Goal: Task Accomplishment & Management: Manage account settings

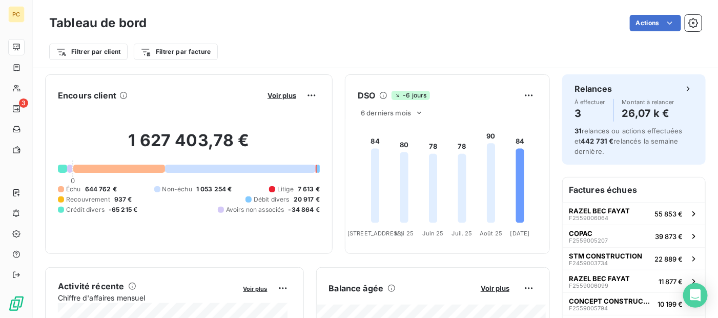
scroll to position [205, 0]
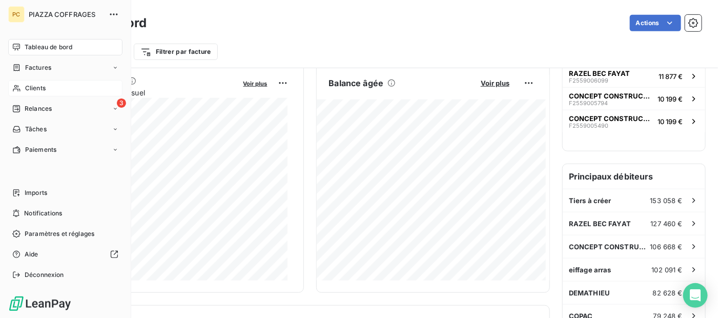
click at [19, 88] on icon at bounding box center [16, 88] width 9 height 8
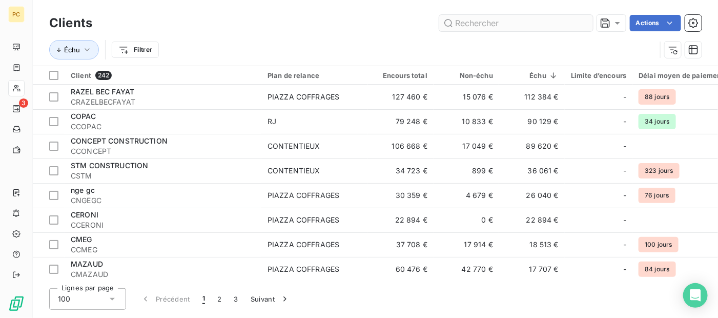
click at [475, 22] on input "text" at bounding box center [516, 23] width 154 height 16
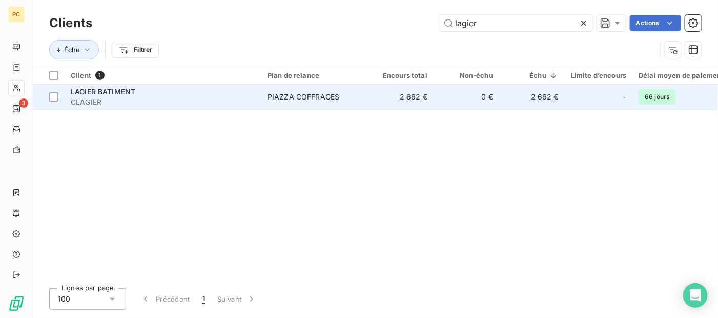
type input "lagier"
click at [431, 101] on td "2 662 €" at bounding box center [401, 97] width 66 height 25
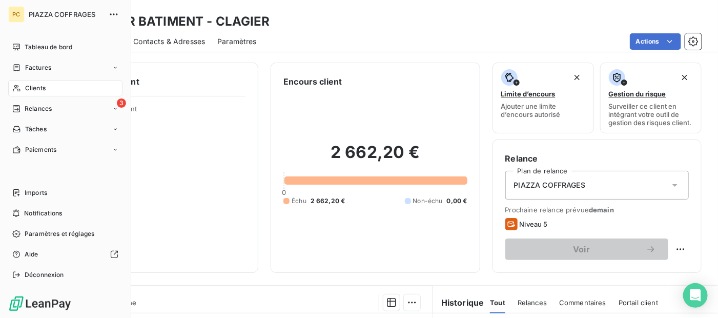
click at [41, 87] on span "Clients" at bounding box center [35, 87] width 20 height 9
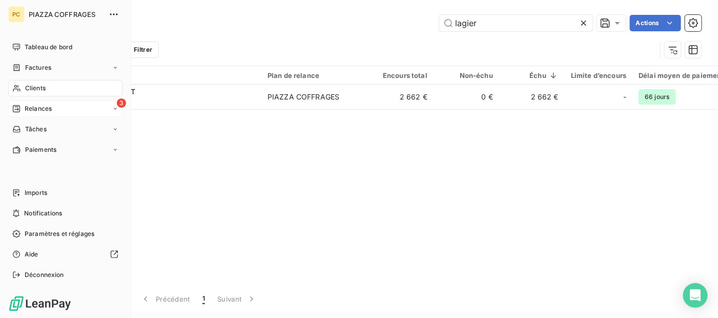
click at [37, 109] on span "Relances" at bounding box center [38, 108] width 27 height 9
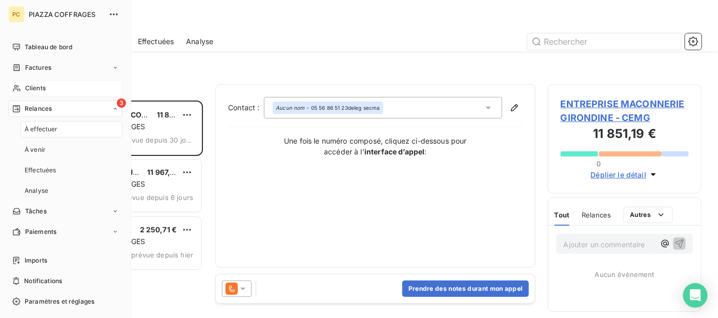
click at [103, 107] on div "3 Relances" at bounding box center [65, 108] width 114 height 16
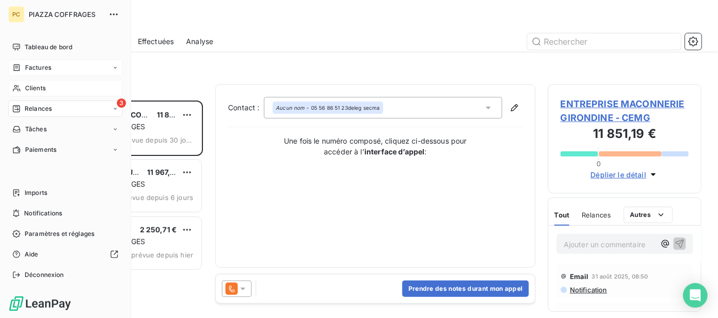
click at [42, 67] on span "Factures" at bounding box center [38, 67] width 26 height 9
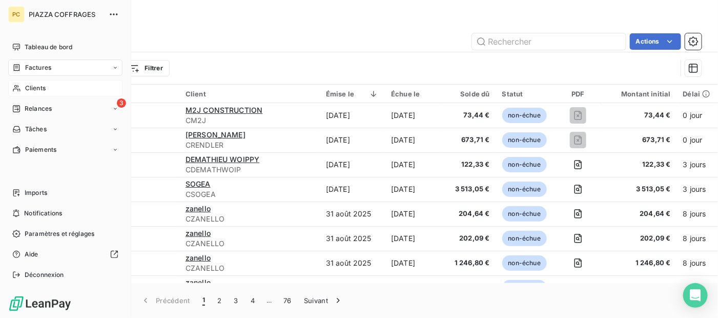
click at [39, 87] on span "Clients" at bounding box center [35, 87] width 20 height 9
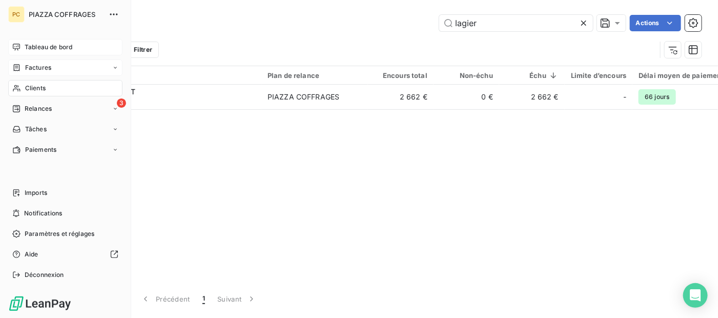
click at [43, 45] on span "Tableau de bord" at bounding box center [49, 47] width 48 height 9
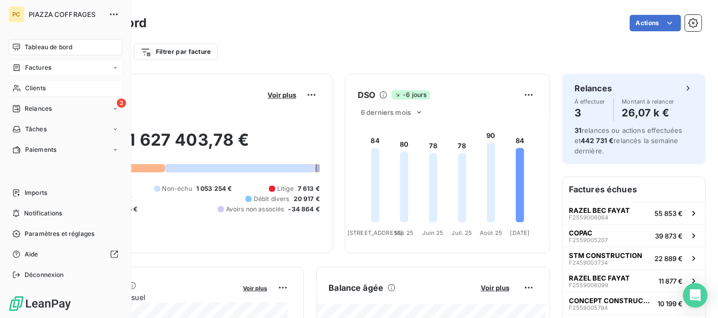
click at [38, 68] on span "Factures" at bounding box center [38, 67] width 26 height 9
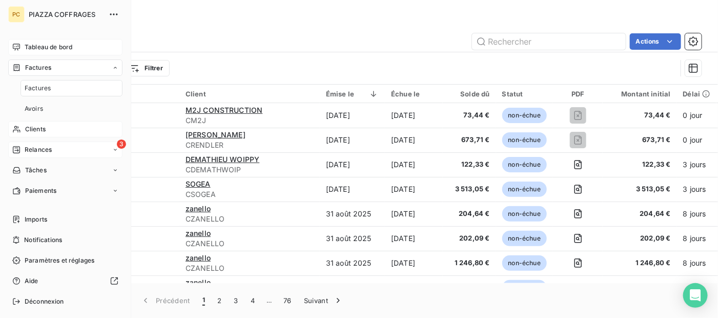
click at [61, 151] on div "3 Relances" at bounding box center [65, 149] width 114 height 16
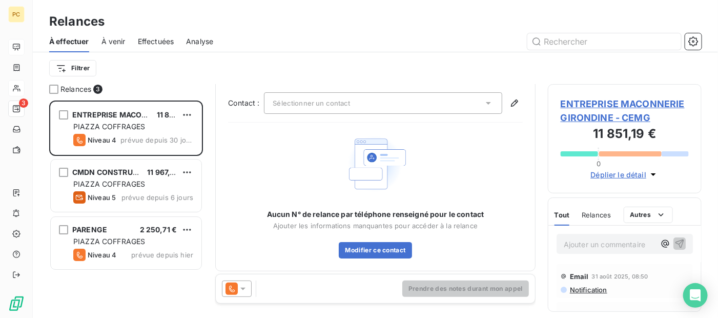
scroll to position [7, 0]
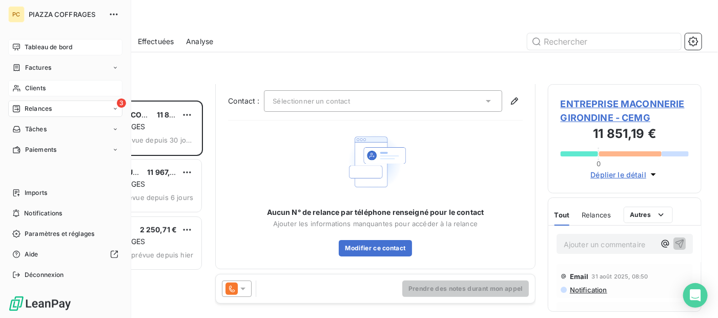
click at [31, 109] on span "Relances" at bounding box center [38, 108] width 27 height 9
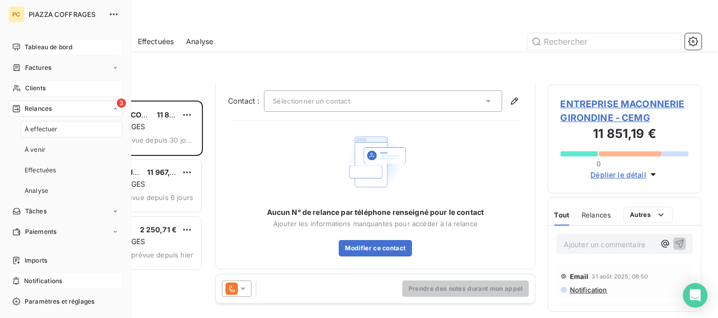
click at [47, 232] on span "Paiements" at bounding box center [40, 231] width 31 height 9
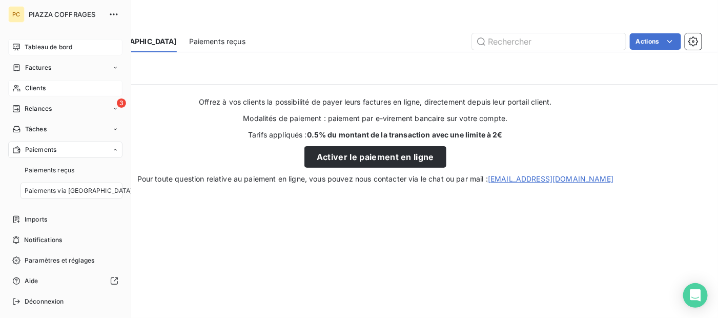
click at [68, 46] on span "Tableau de bord" at bounding box center [49, 47] width 48 height 9
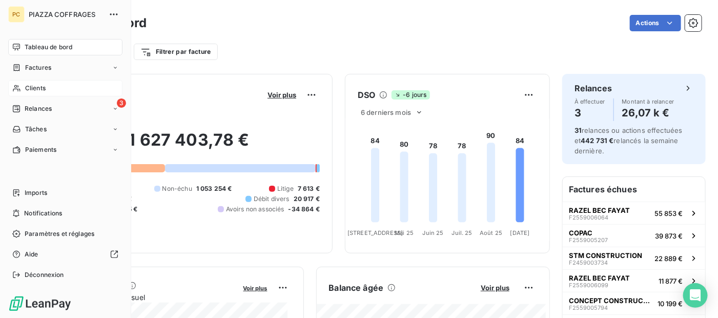
click at [72, 51] on span "Tableau de bord" at bounding box center [49, 47] width 48 height 9
click at [55, 15] on span "PIAZZA COFFRAGES" at bounding box center [66, 14] width 74 height 8
click at [54, 48] on span "Tableau de bord" at bounding box center [49, 47] width 48 height 9
click at [29, 106] on span "Relances" at bounding box center [38, 108] width 27 height 9
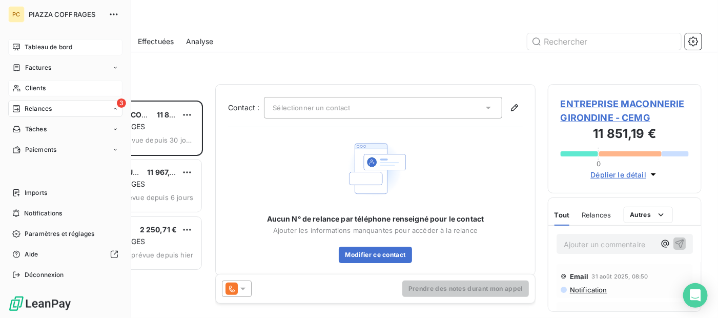
scroll to position [209, 146]
